Goal: Information Seeking & Learning: Learn about a topic

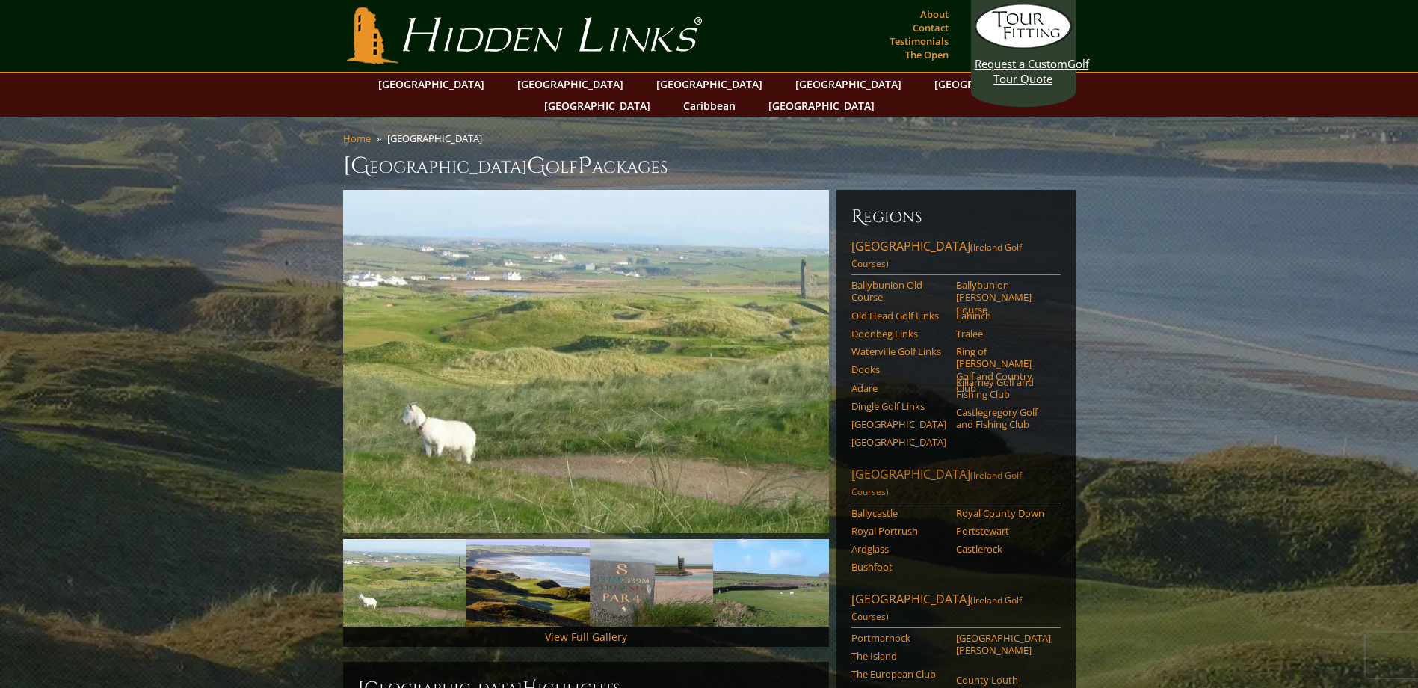
click at [880, 466] on link "[GEOGRAPHIC_DATA] ([GEOGRAPHIC_DATA] Golf Courses)" at bounding box center [956, 484] width 209 height 37
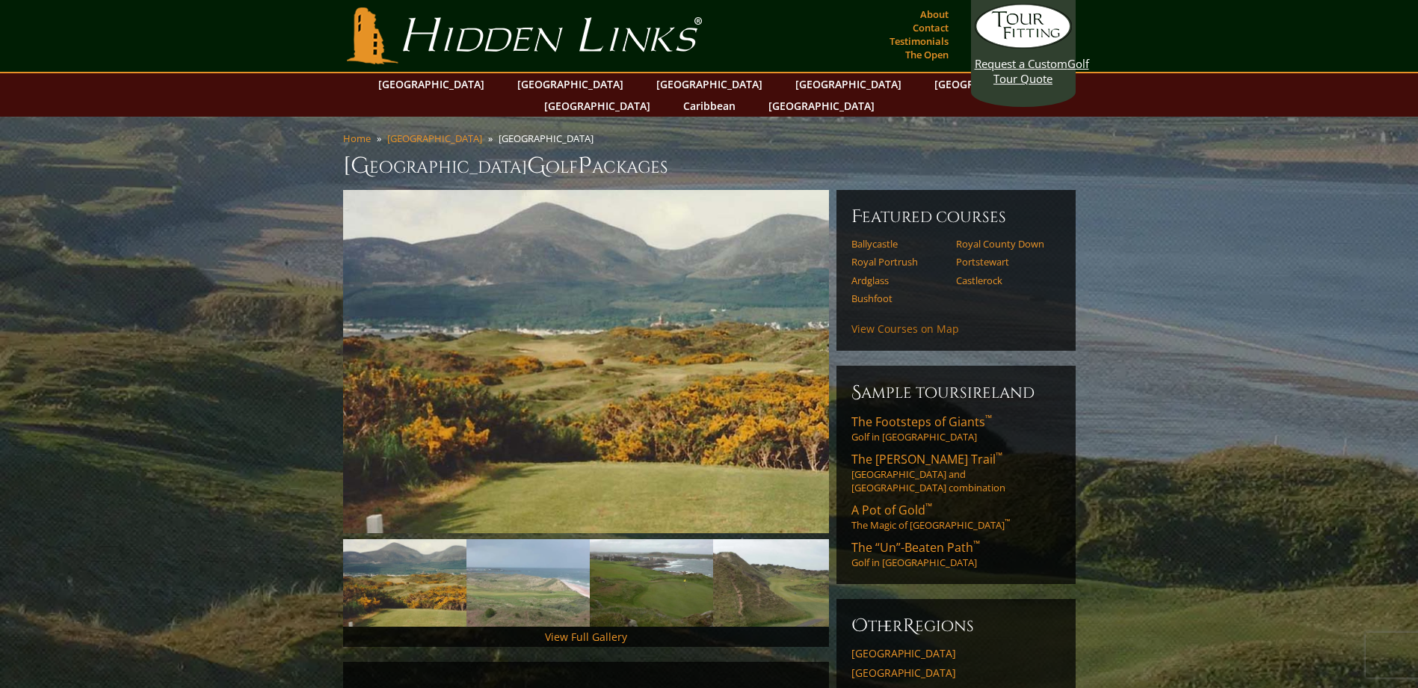
click at [926, 321] on link "View Courses on Map" at bounding box center [906, 328] width 108 height 14
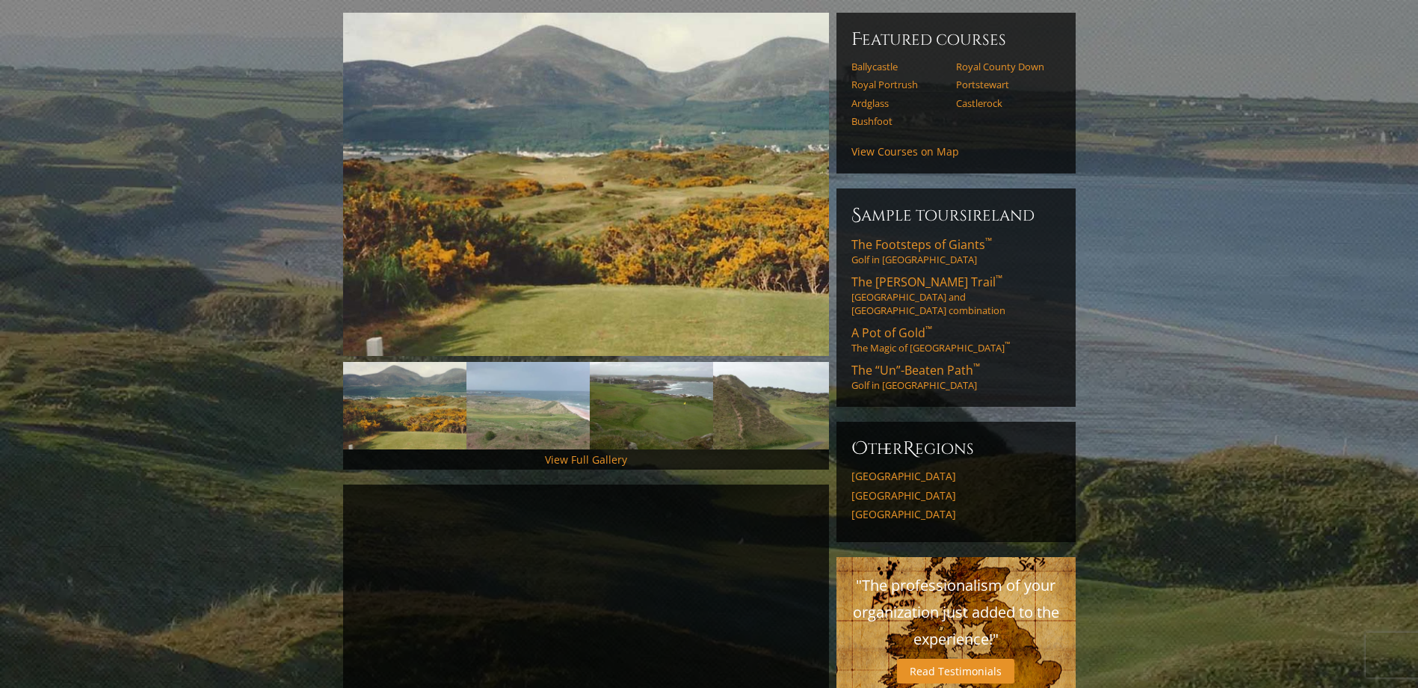
scroll to position [69, 0]
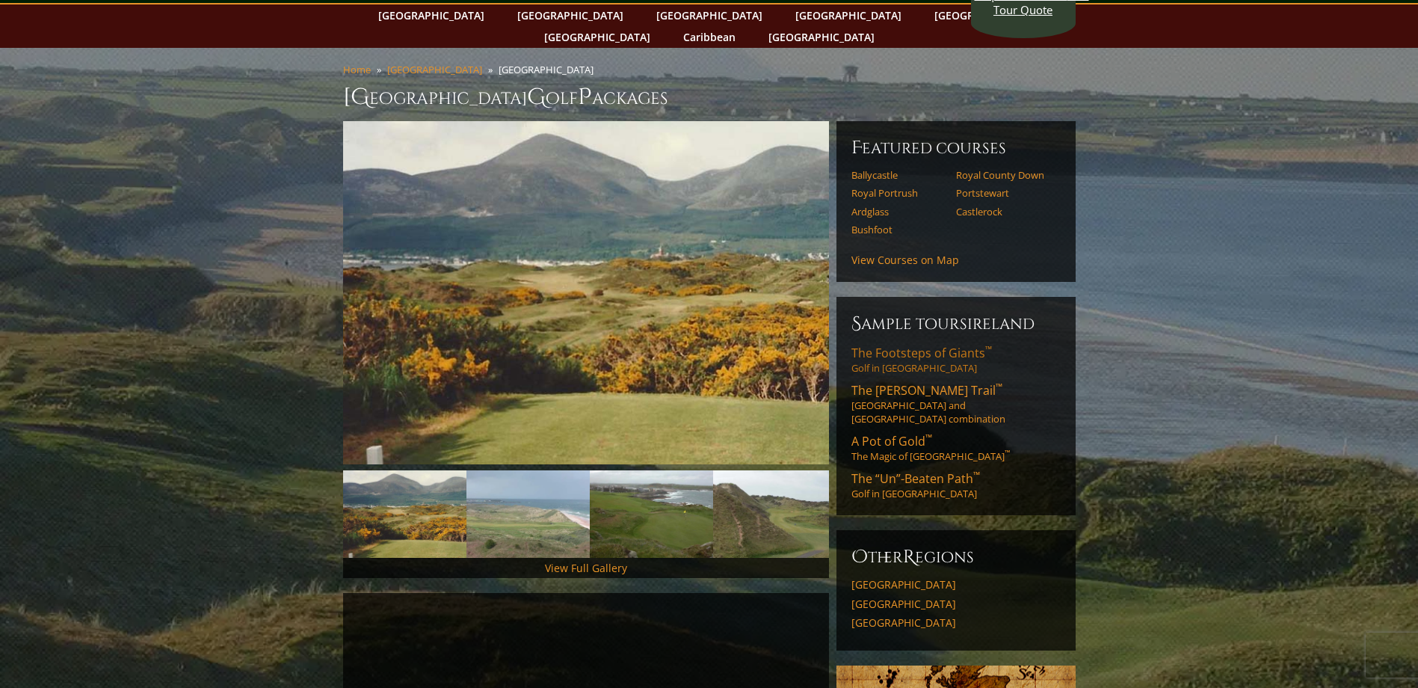
click at [902, 345] on span "The Footsteps of Giants ™" at bounding box center [922, 353] width 141 height 16
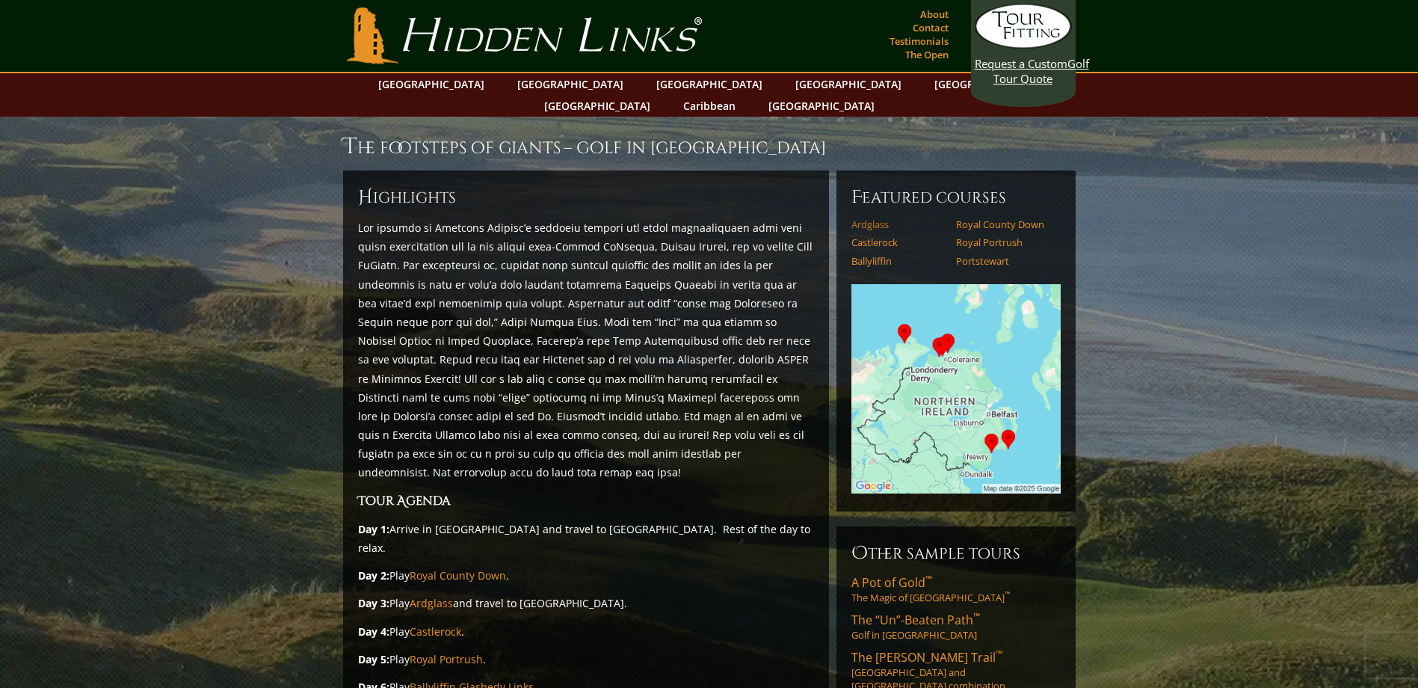
click at [867, 218] on link "Ardglass" at bounding box center [899, 224] width 95 height 12
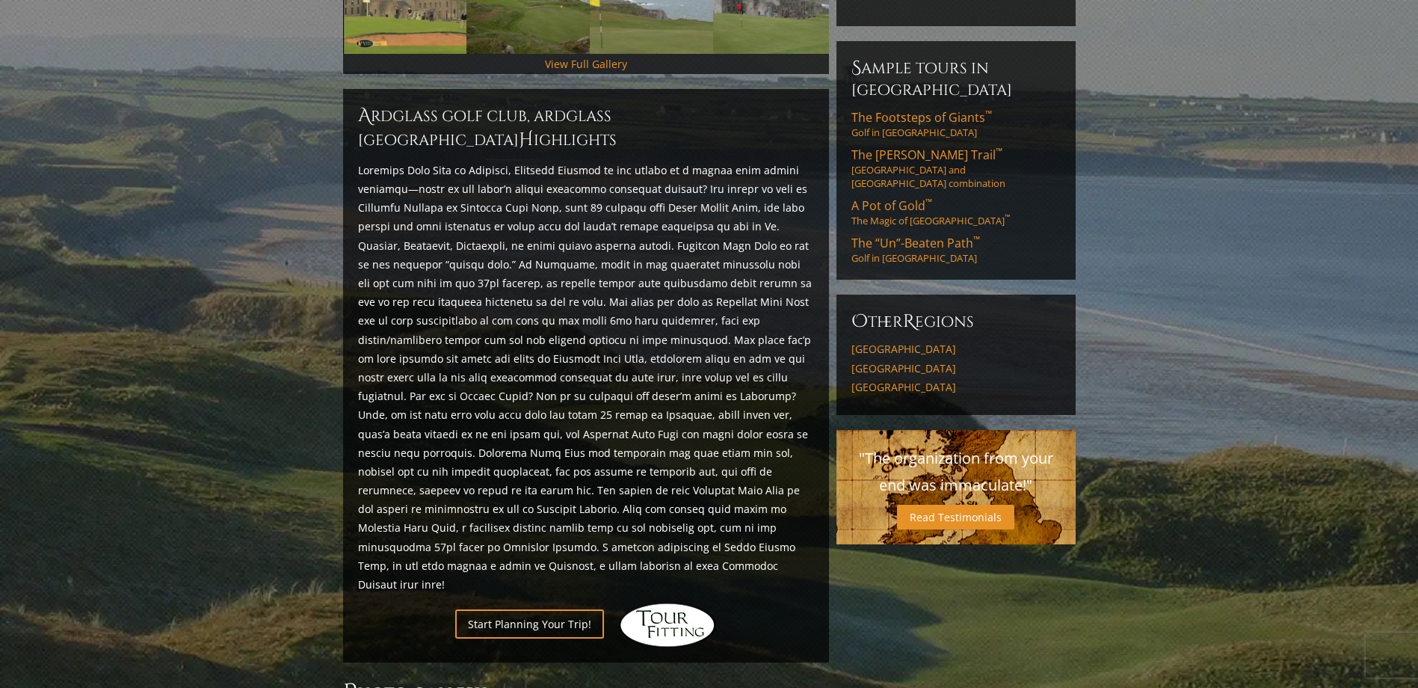
scroll to position [598, 0]
